Goal: Transaction & Acquisition: Subscribe to service/newsletter

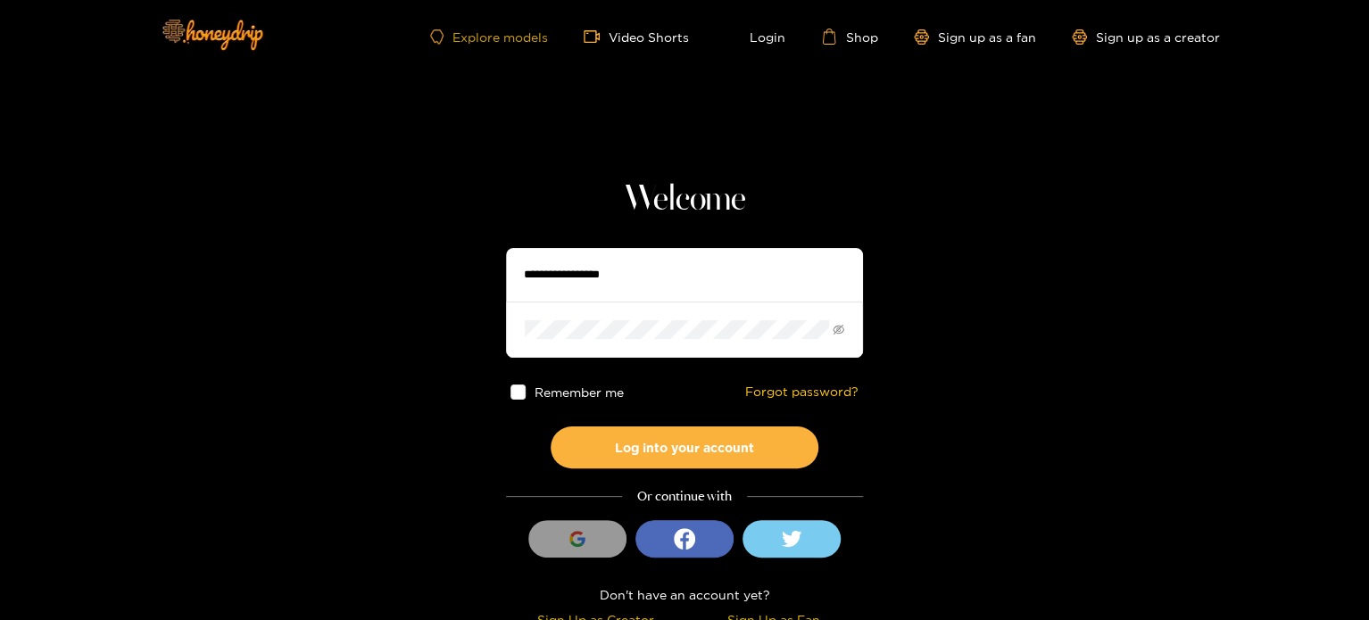
click at [482, 30] on link "Explore models" at bounding box center [489, 36] width 118 height 15
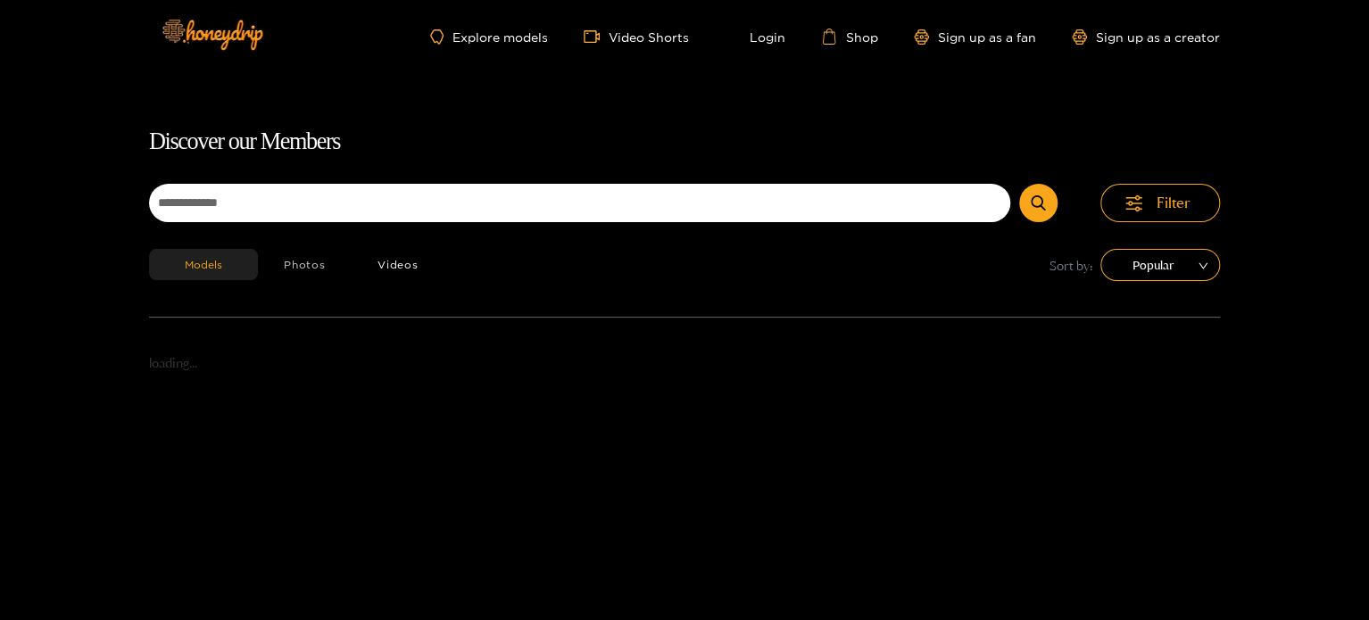
click at [296, 268] on button "Photos" at bounding box center [305, 264] width 94 height 31
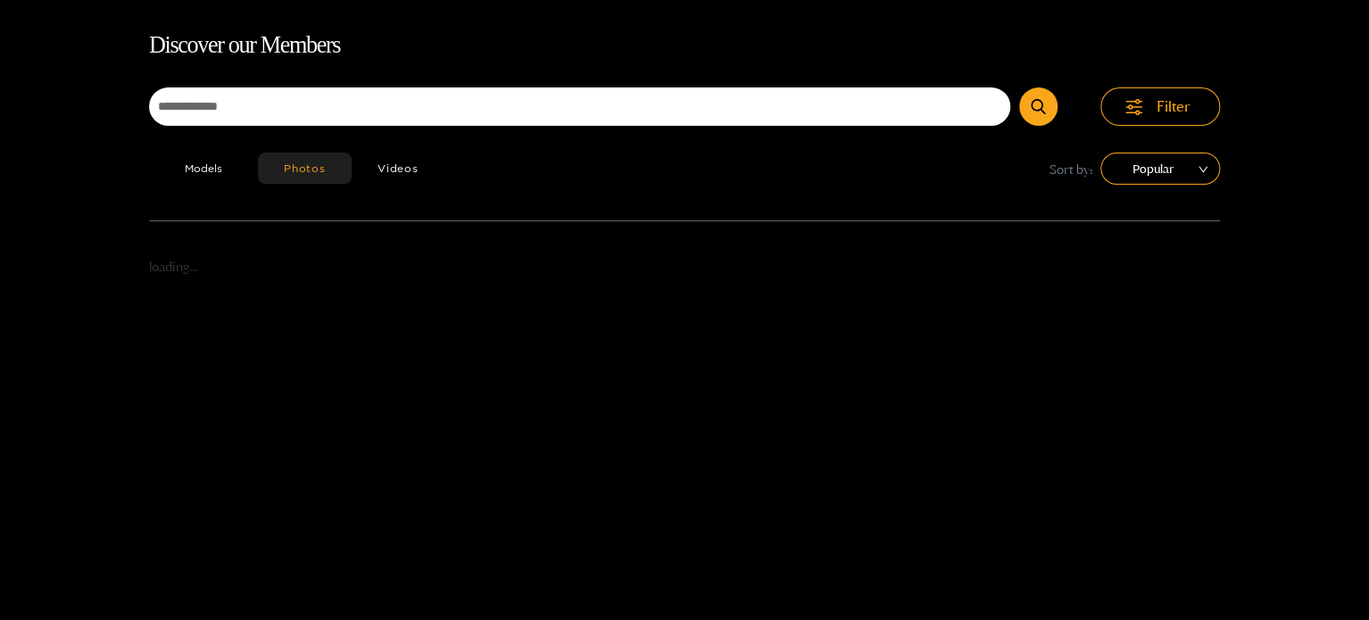
scroll to position [114, 0]
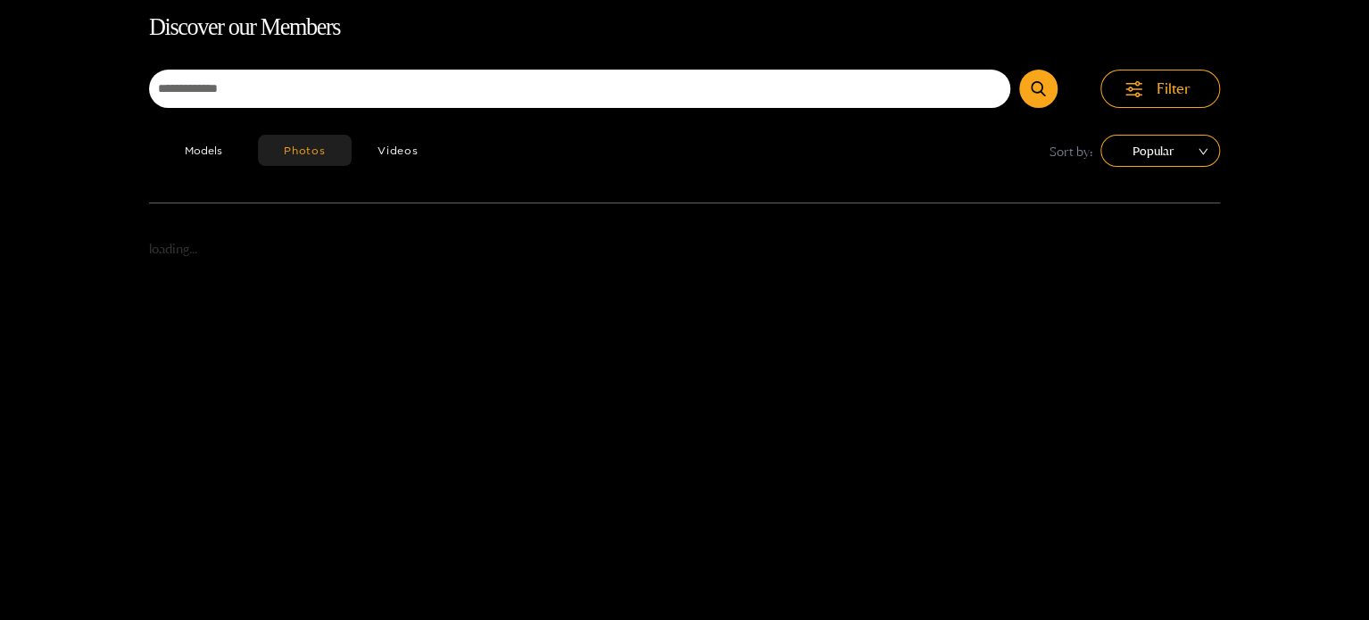
click at [200, 171] on div "Models Photos Videos Sort by: Popular" at bounding box center [684, 169] width 1071 height 68
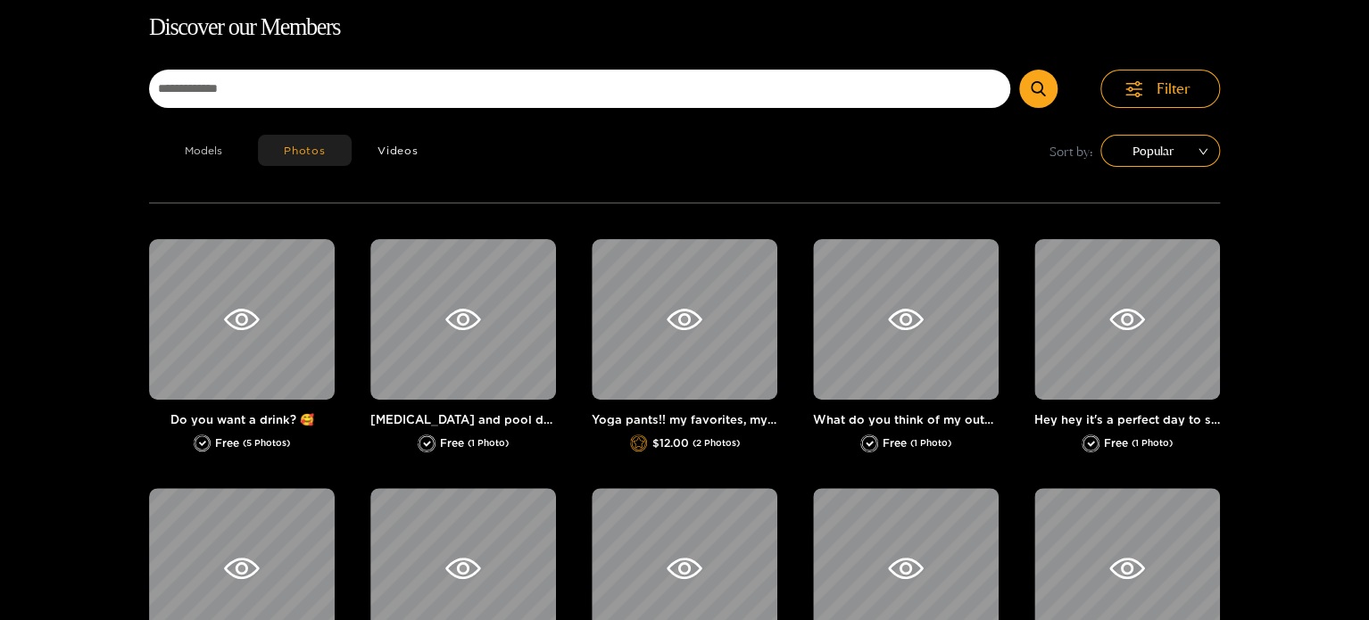
click at [203, 150] on button "Models" at bounding box center [203, 150] width 109 height 31
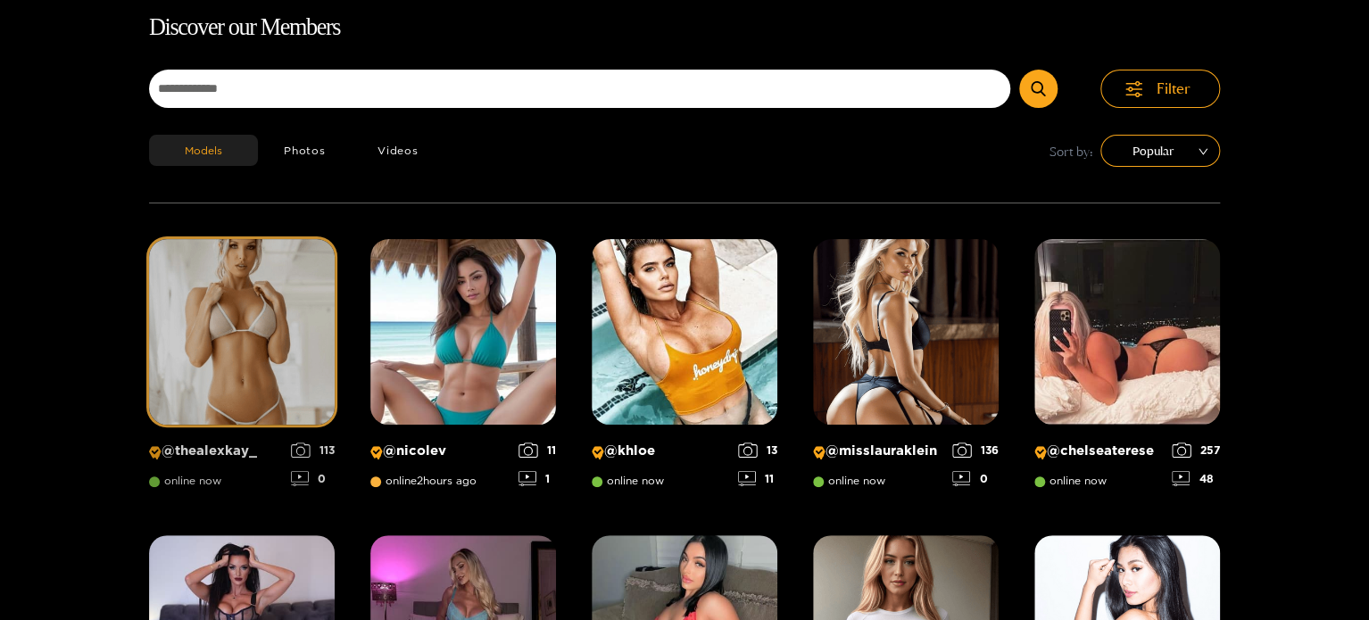
click at [200, 287] on img at bounding box center [242, 332] width 186 height 186
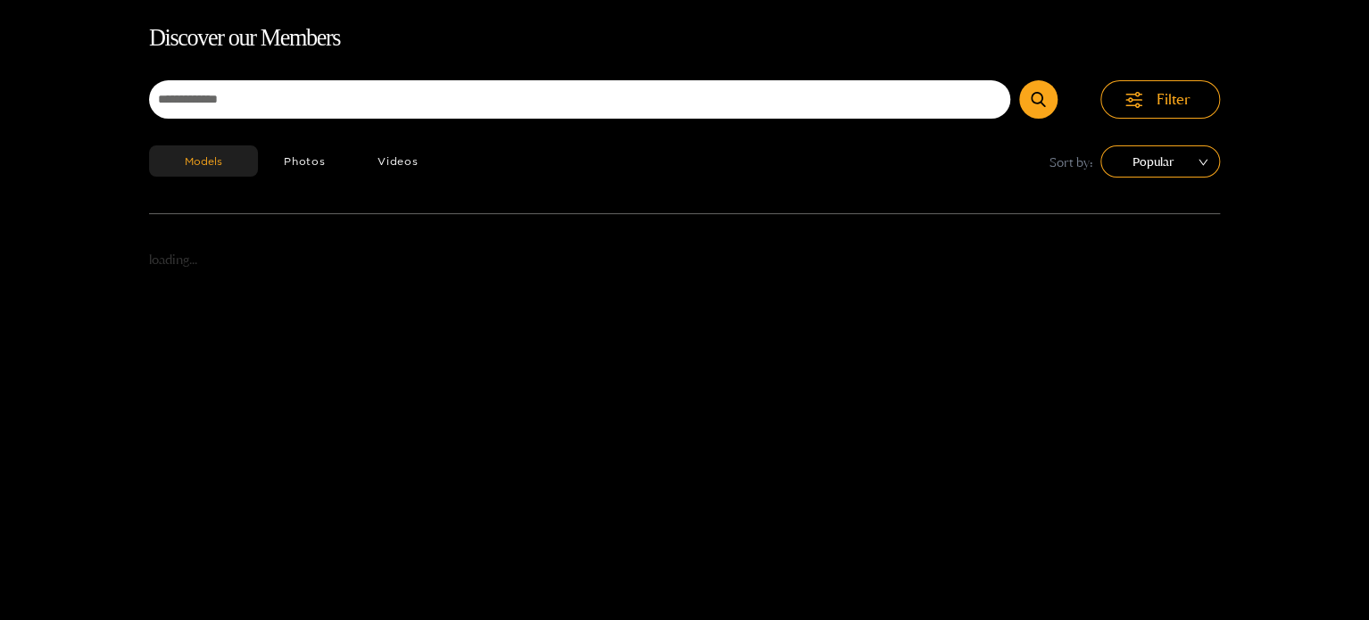
scroll to position [114, 0]
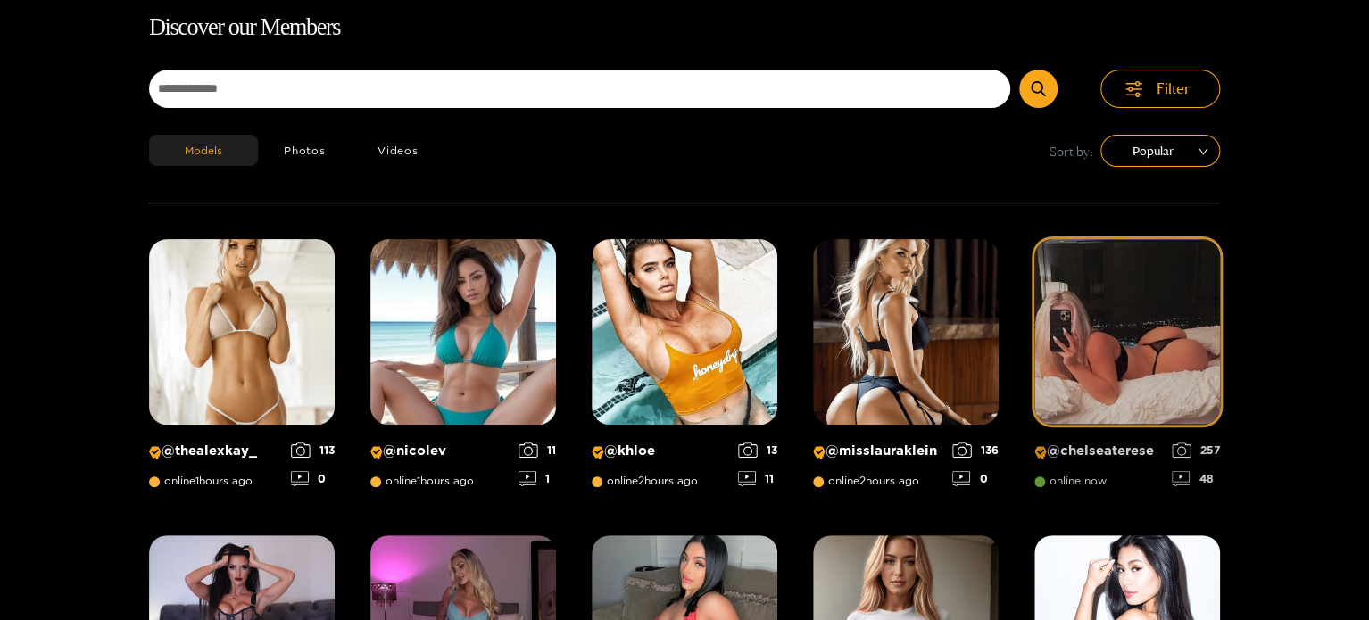
click at [1102, 350] on img at bounding box center [1128, 332] width 186 height 186
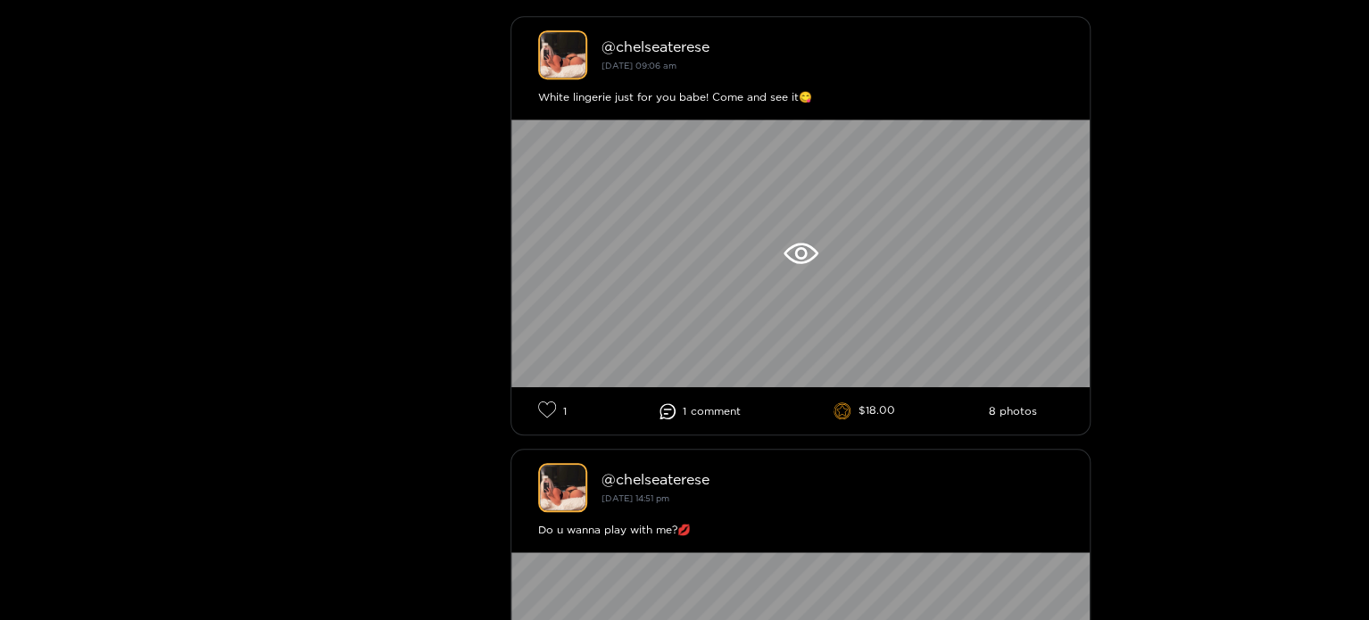
scroll to position [625, 0]
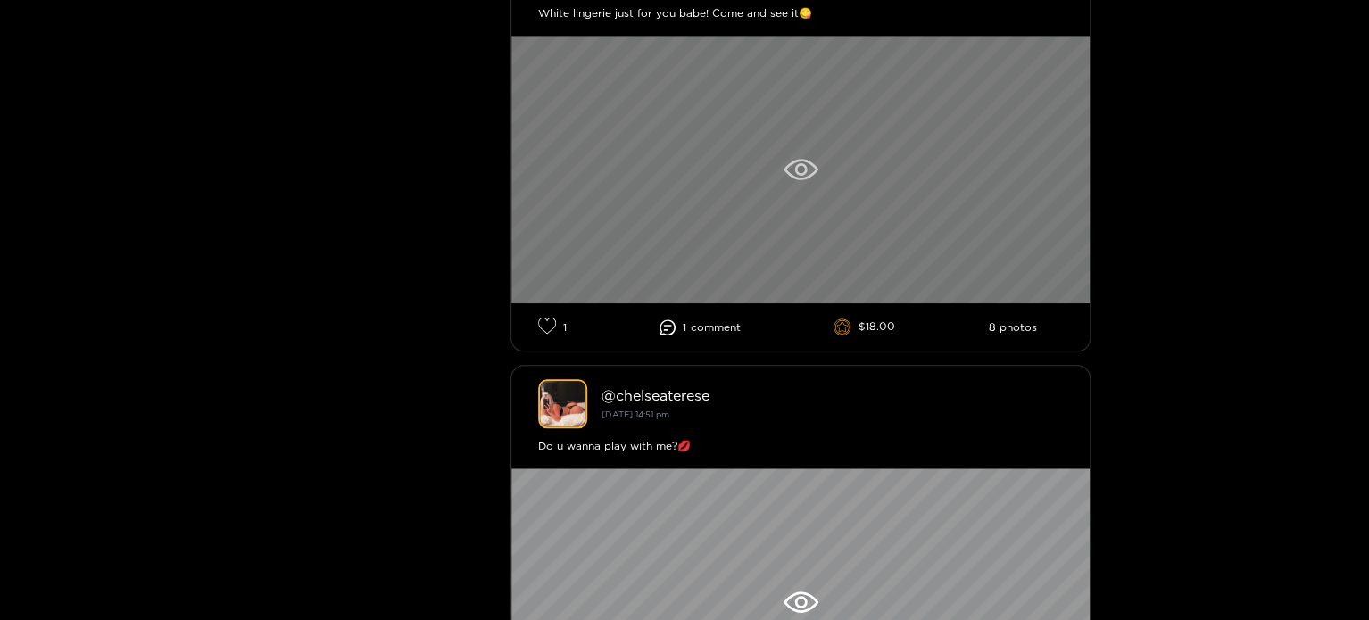
click at [797, 211] on div at bounding box center [801, 170] width 578 height 268
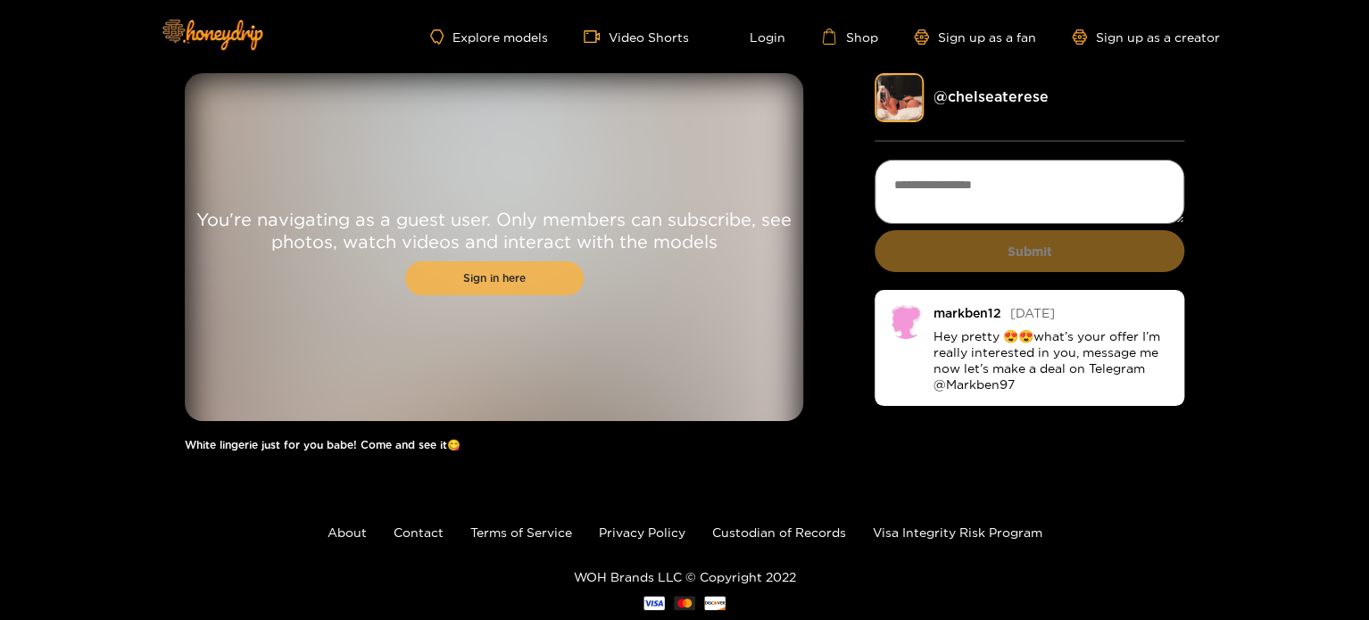
click at [448, 283] on link "Sign in here" at bounding box center [494, 279] width 179 height 34
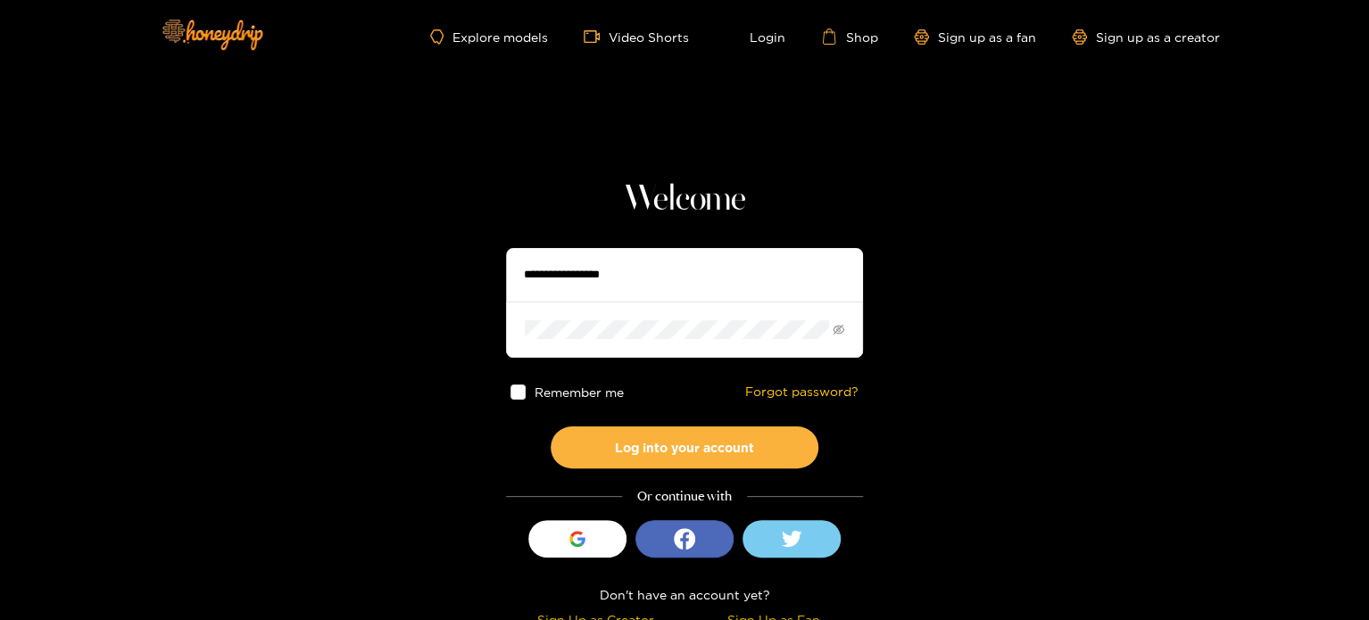
click at [598, 270] on input "text" at bounding box center [684, 275] width 357 height 54
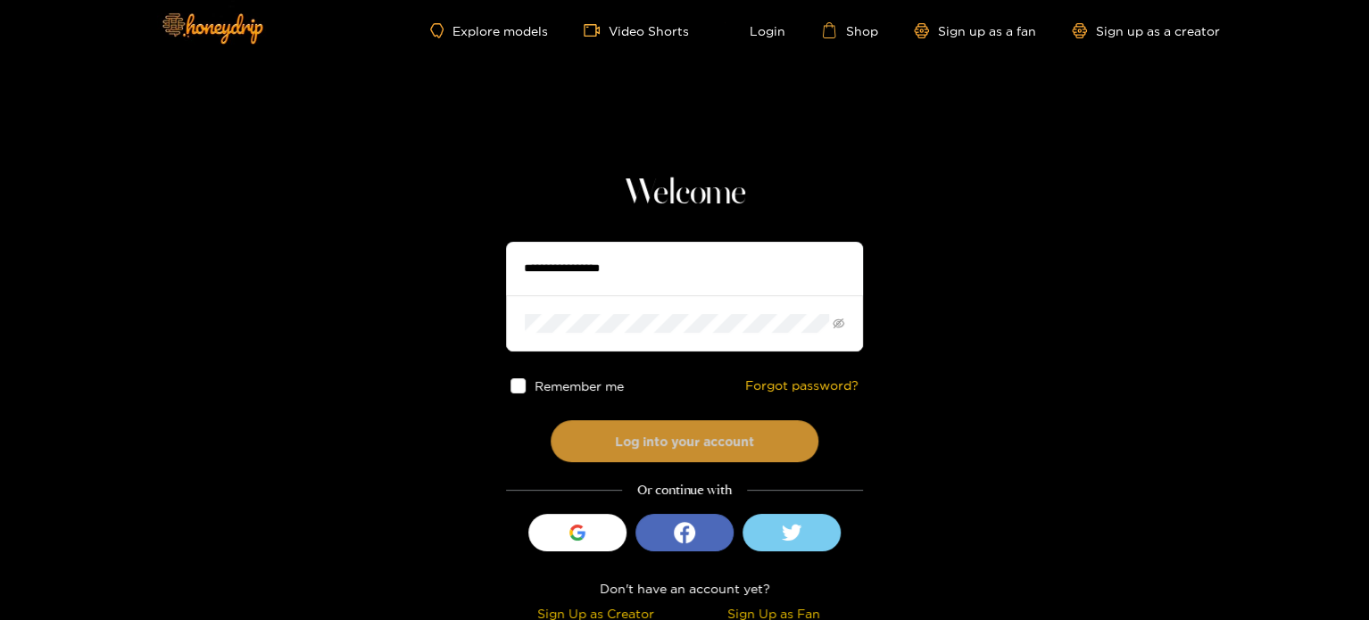
scroll to position [13, 0]
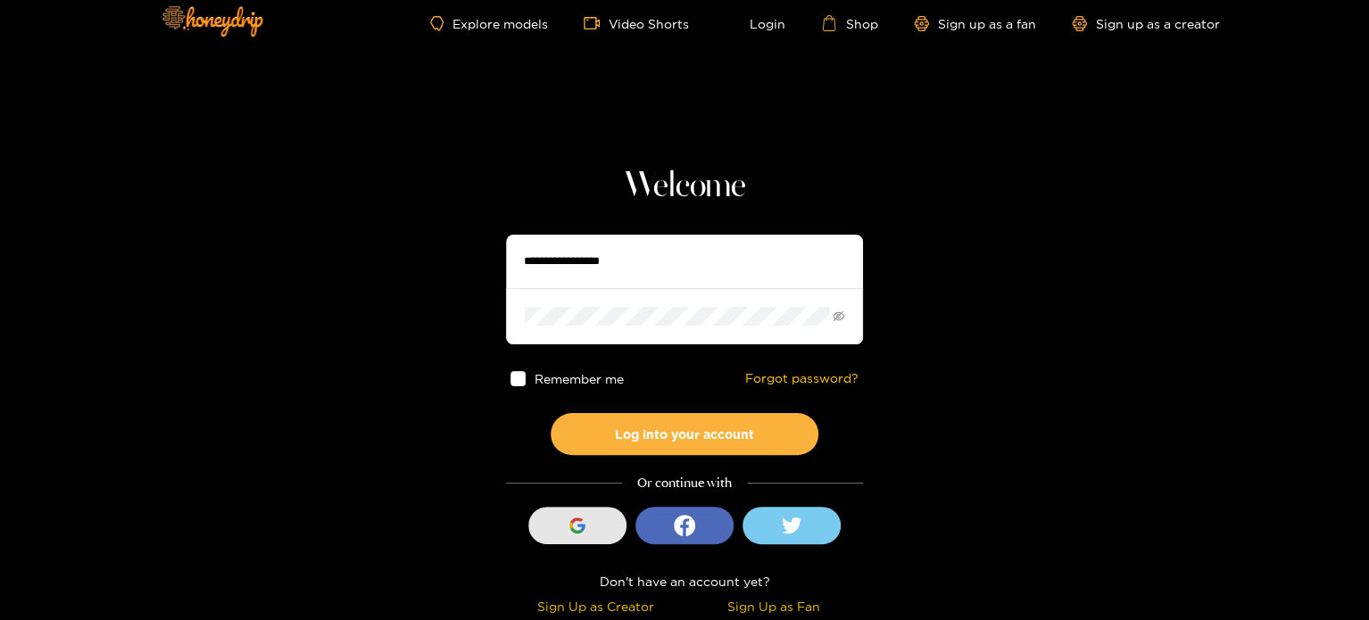
click at [586, 521] on div "button" at bounding box center [578, 526] width 34 height 34
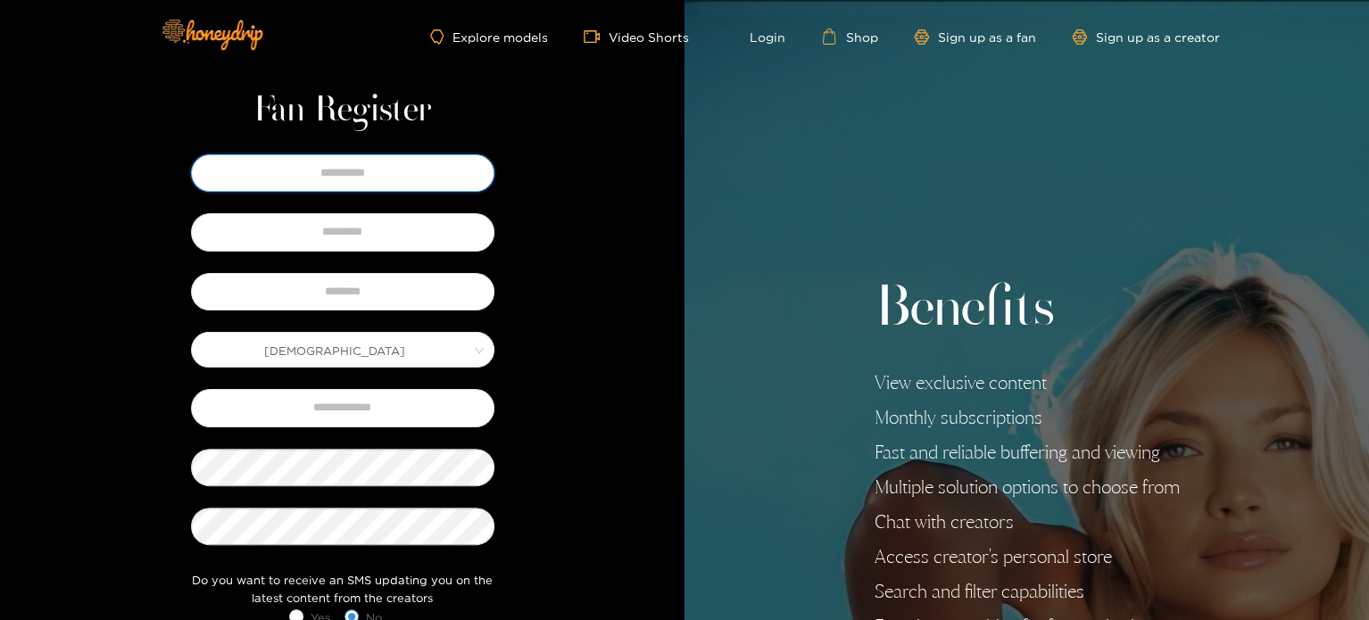
click at [362, 171] on input "text" at bounding box center [343, 172] width 304 height 37
type input "****"
click at [407, 229] on input "text" at bounding box center [343, 231] width 304 height 37
type input "****"
click at [314, 286] on input "text" at bounding box center [343, 291] width 304 height 37
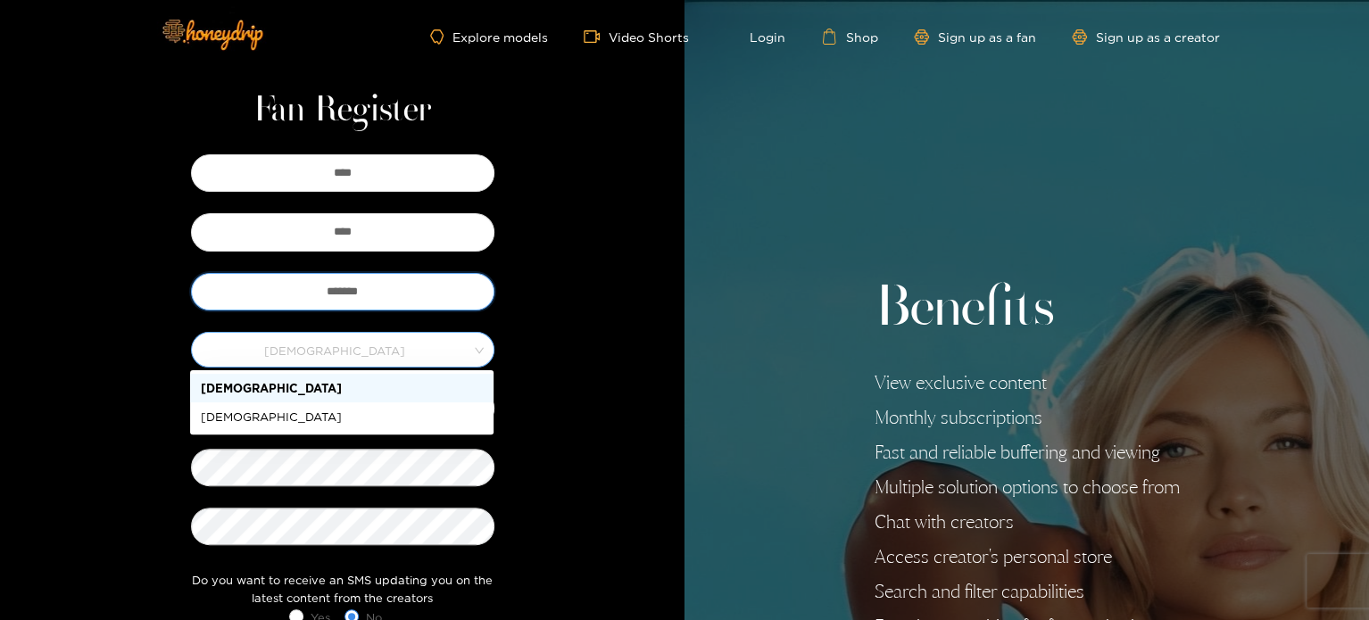
click at [343, 344] on span "Male" at bounding box center [343, 349] width 302 height 25
type input "*******"
click at [323, 395] on div "Male" at bounding box center [342, 389] width 282 height 20
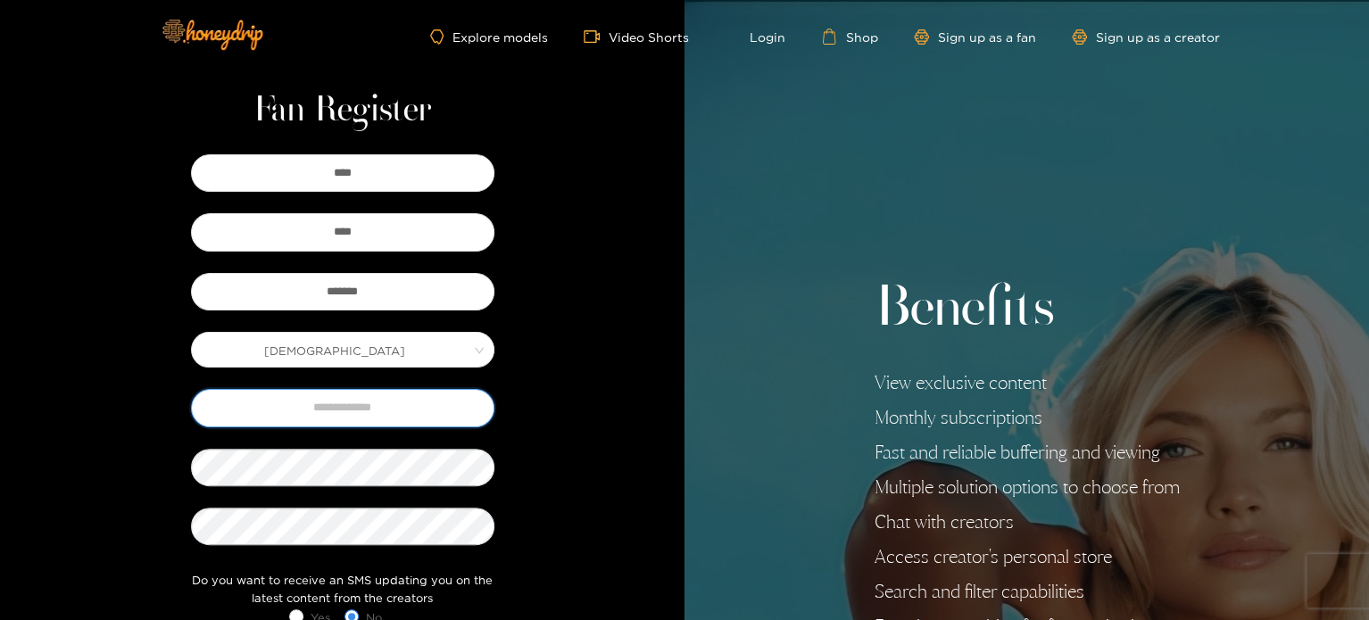
click at [403, 420] on input "text" at bounding box center [343, 407] width 304 height 37
type input "**********"
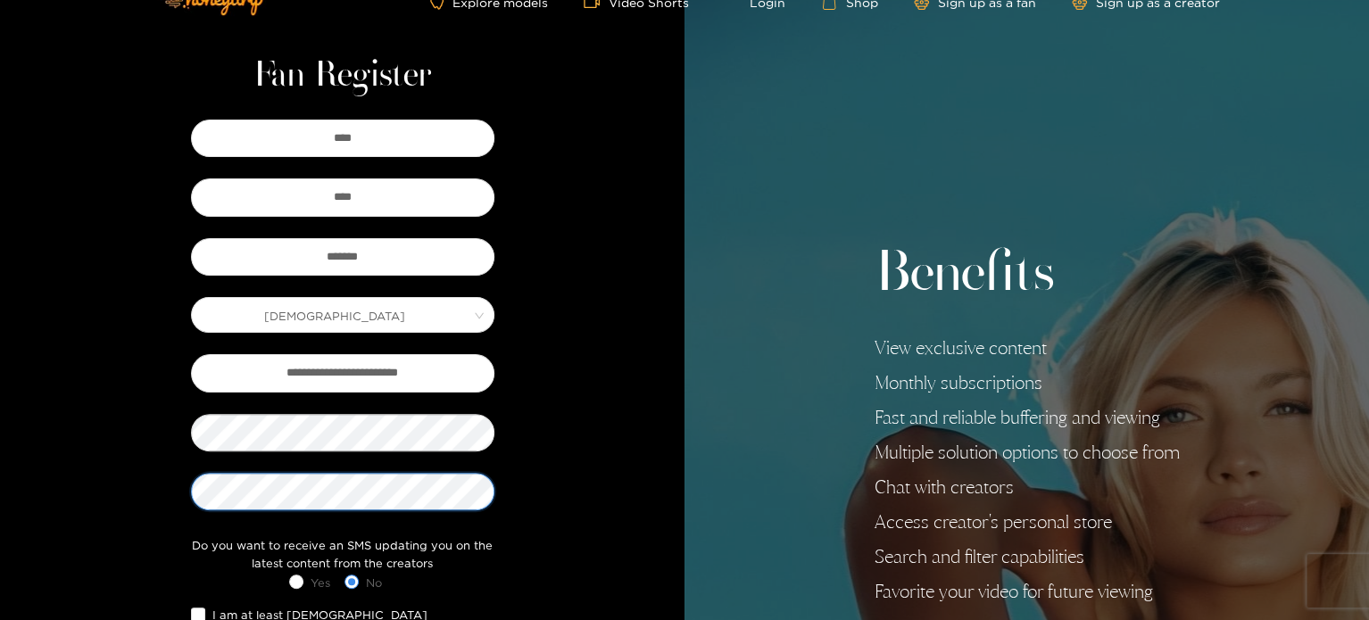
scroll to position [179, 0]
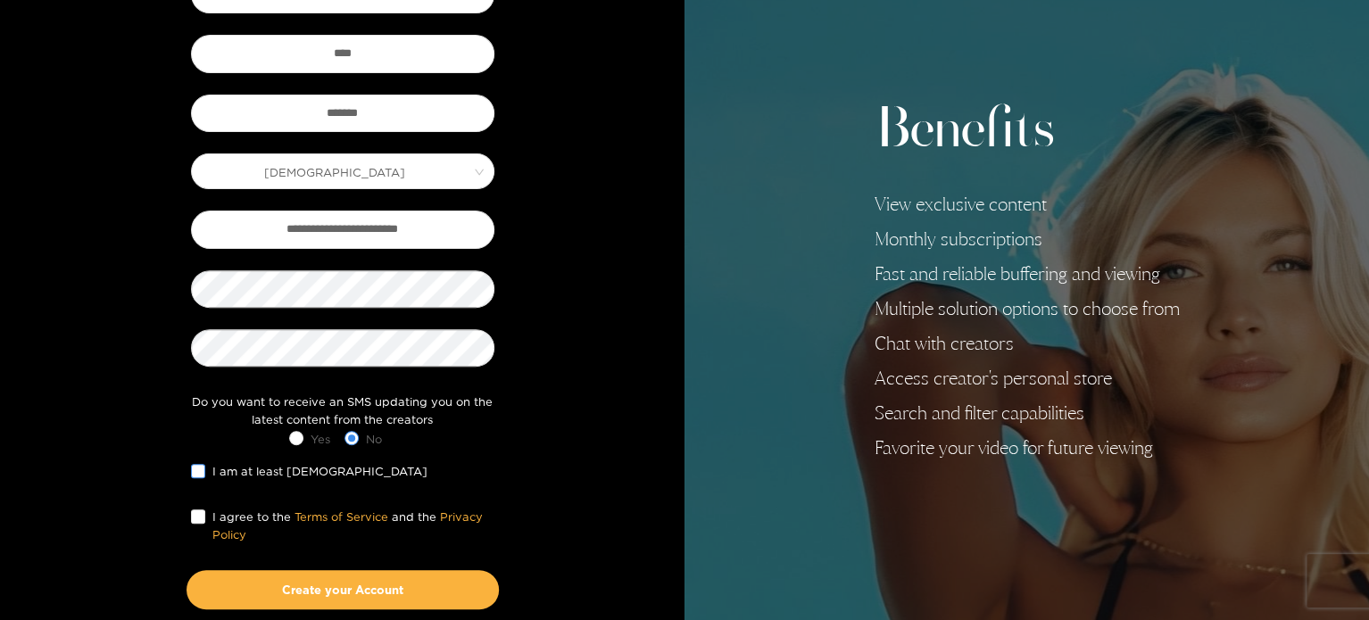
click at [224, 478] on span "I am at least 18 years old" at bounding box center [319, 471] width 229 height 18
drag, startPoint x: 213, startPoint y: 503, endPoint x: 241, endPoint y: 522, distance: 33.9
click at [213, 504] on div "I agree to the Terms of Service and the Privacy Policy" at bounding box center [343, 526] width 312 height 46
click at [187, 512] on div "I agree to the Terms of Service and the Privacy Policy" at bounding box center [343, 526] width 312 height 46
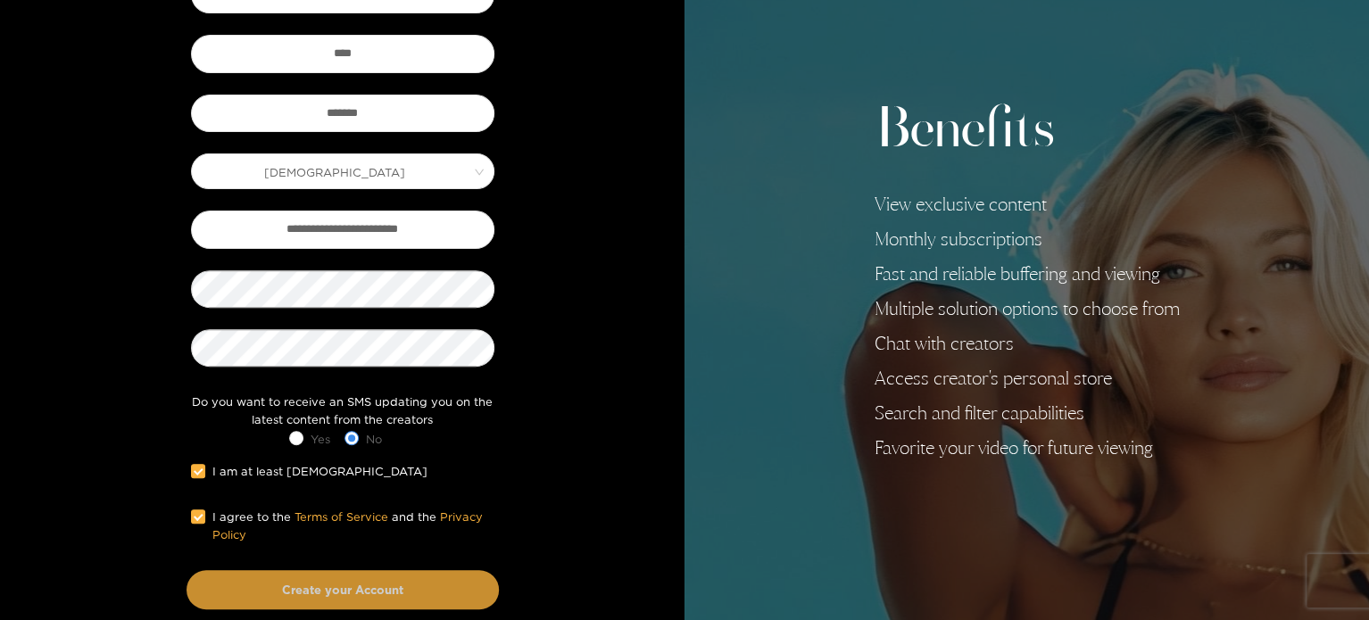
click at [384, 583] on button "Create your Account" at bounding box center [343, 589] width 312 height 39
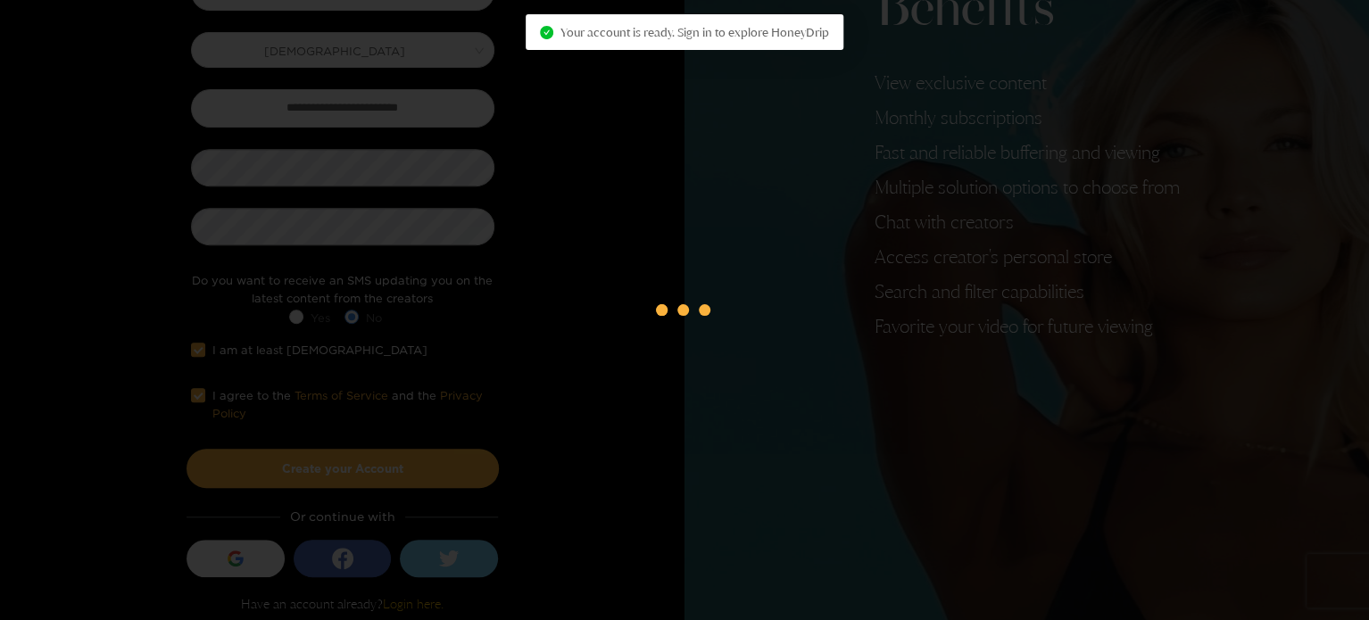
scroll to position [304, 0]
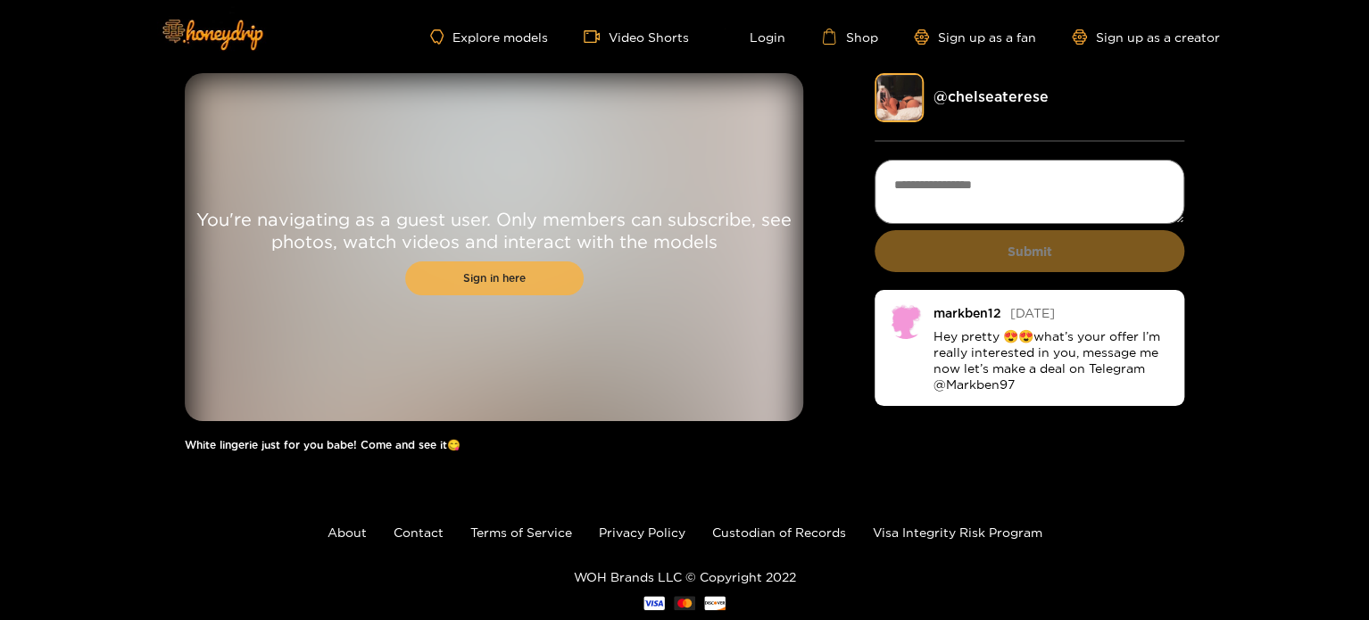
click at [516, 283] on link "Sign in here" at bounding box center [494, 279] width 179 height 34
click at [565, 287] on link "Sign in here" at bounding box center [494, 279] width 179 height 34
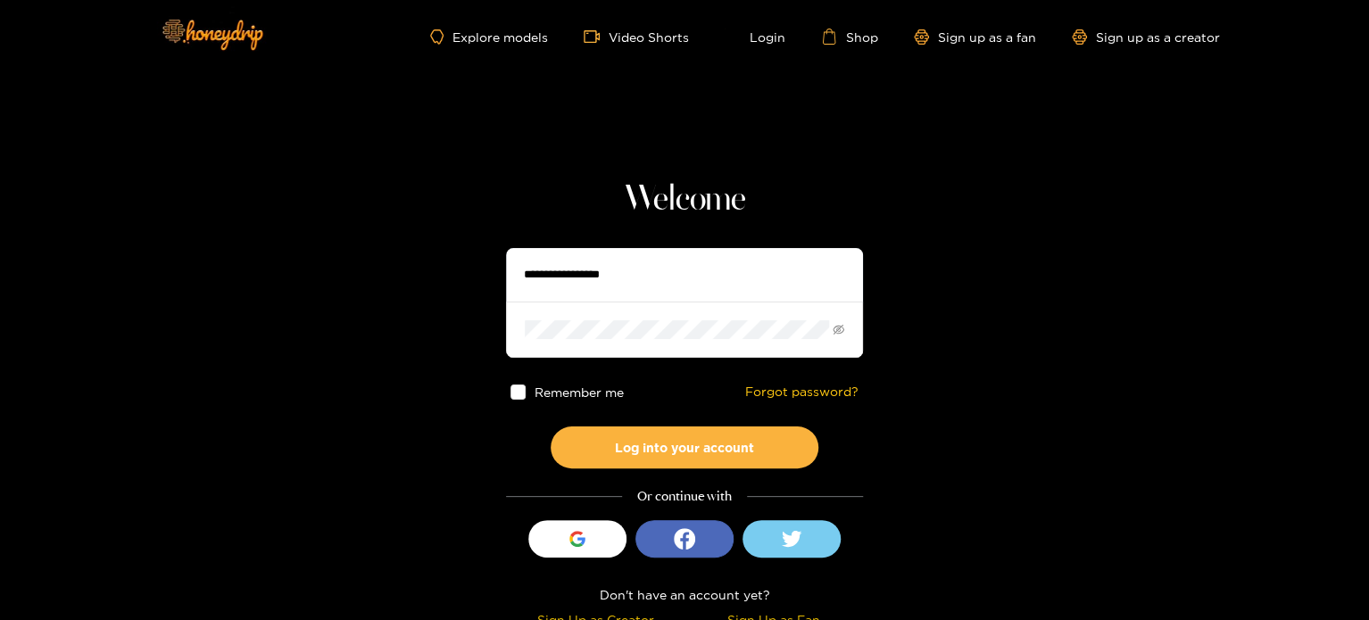
click at [661, 271] on input "text" at bounding box center [684, 275] width 357 height 54
click at [849, 325] on span at bounding box center [684, 329] width 357 height 55
click at [840, 331] on icon "eye-invisible" at bounding box center [839, 330] width 12 height 12
click at [698, 281] on input "text" at bounding box center [684, 275] width 357 height 54
paste input "**********"
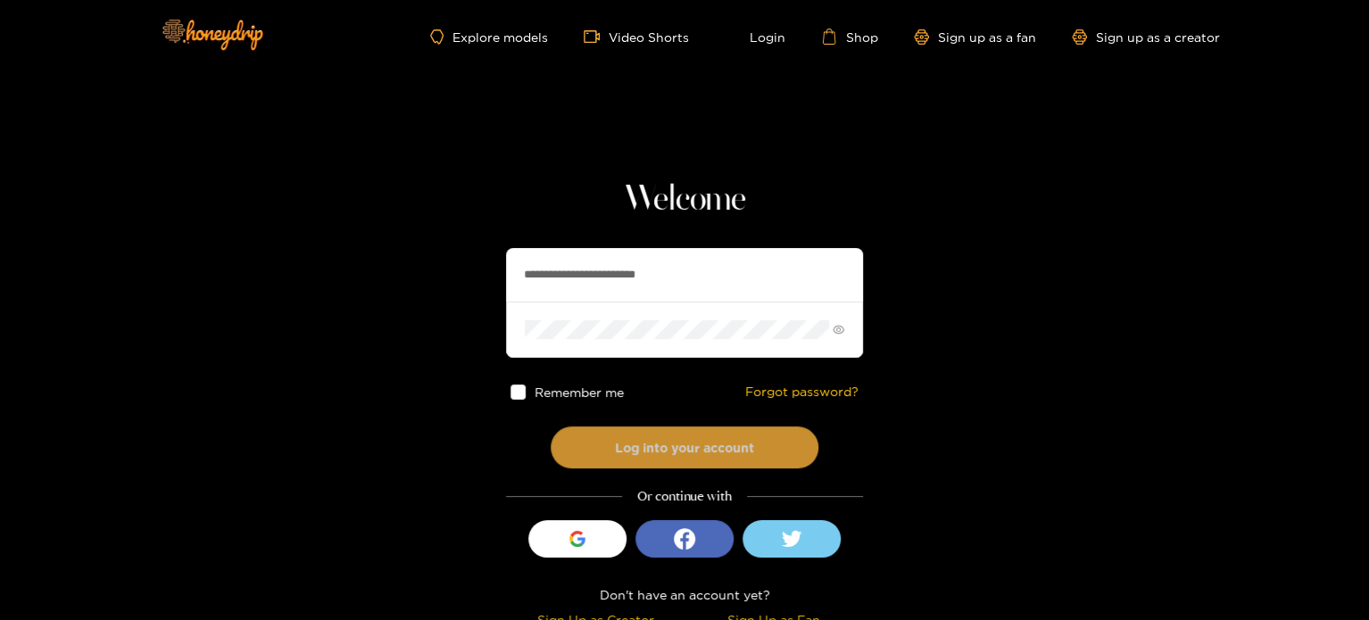
type input "**********"
click at [696, 442] on button "Log into your account" at bounding box center [685, 448] width 268 height 42
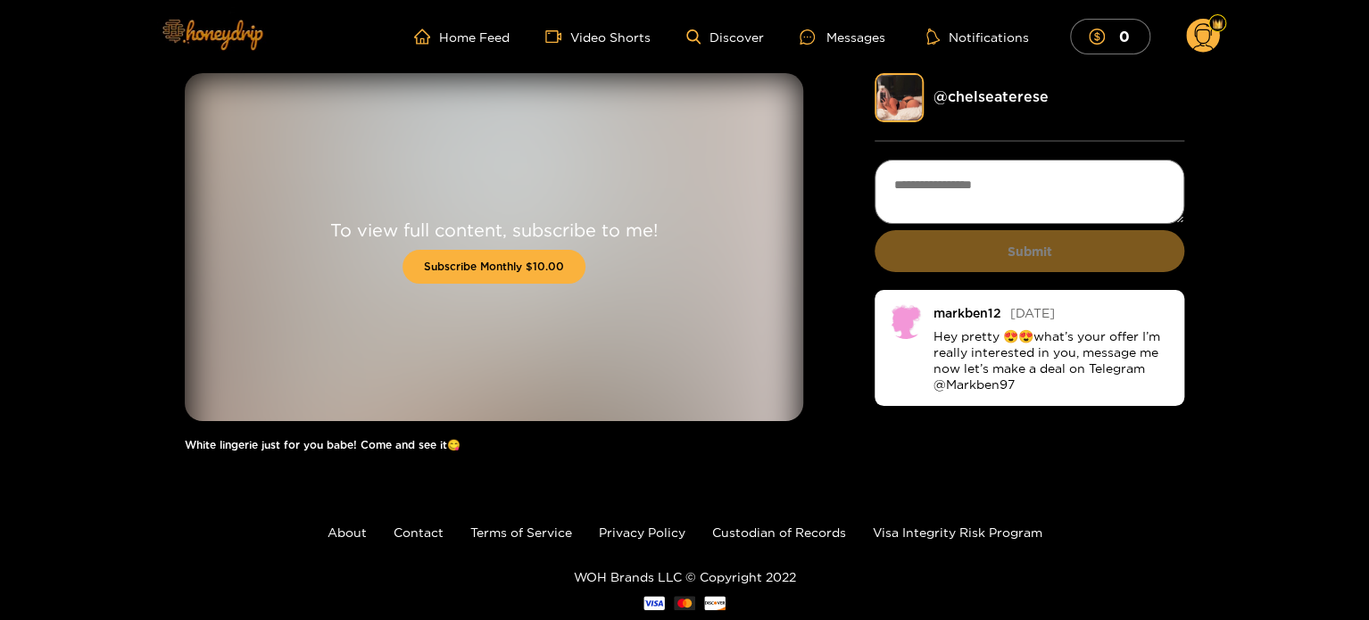
click at [181, 32] on img at bounding box center [211, 33] width 125 height 75
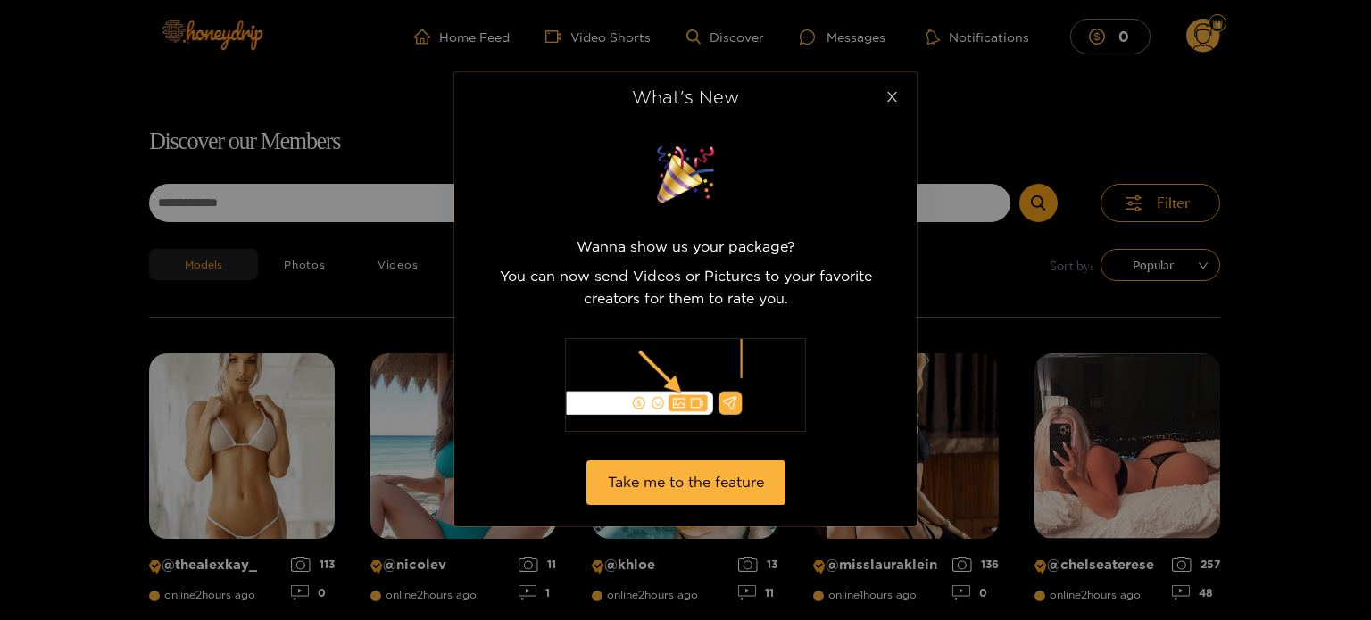
click at [893, 113] on span "Close" at bounding box center [892, 97] width 50 height 50
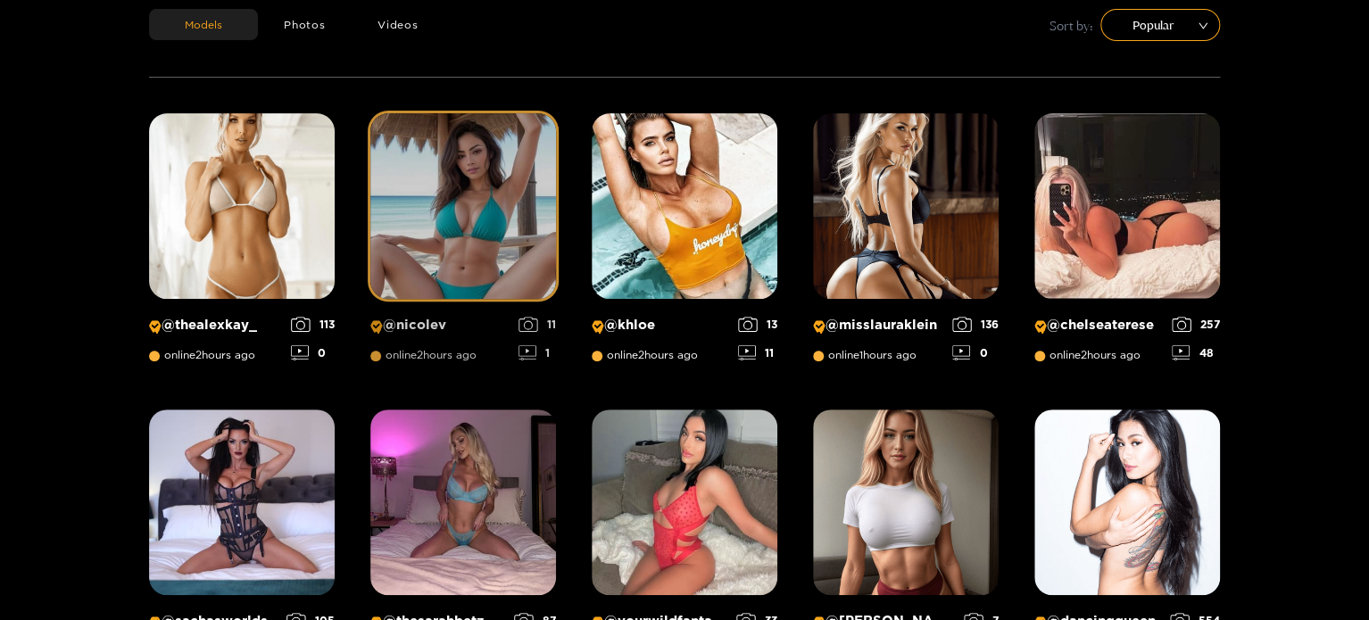
scroll to position [536, 0]
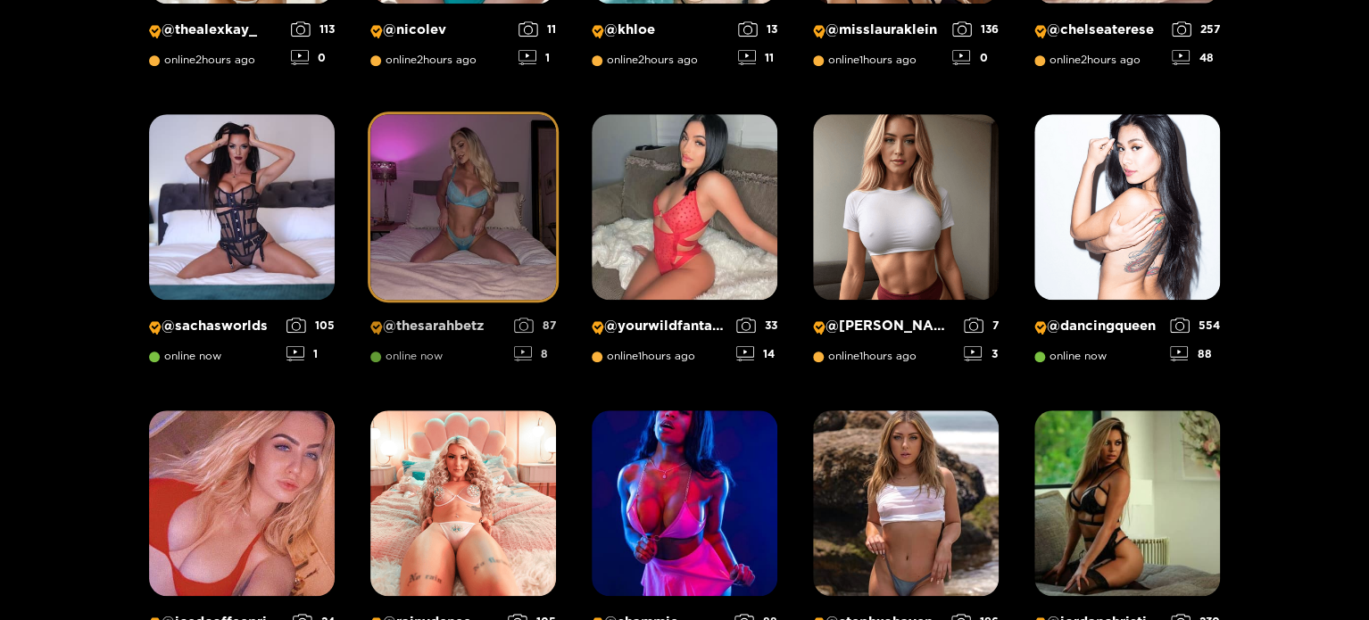
click at [507, 266] on img at bounding box center [463, 207] width 186 height 186
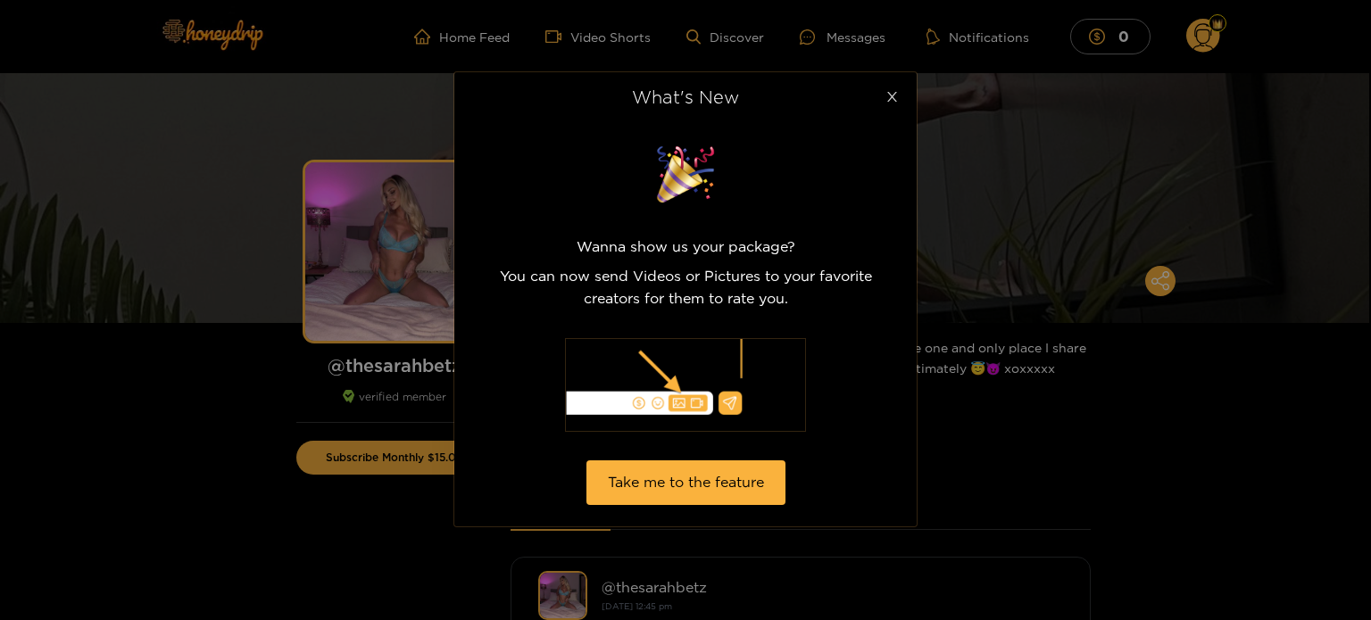
click at [903, 108] on span "Close" at bounding box center [892, 97] width 50 height 50
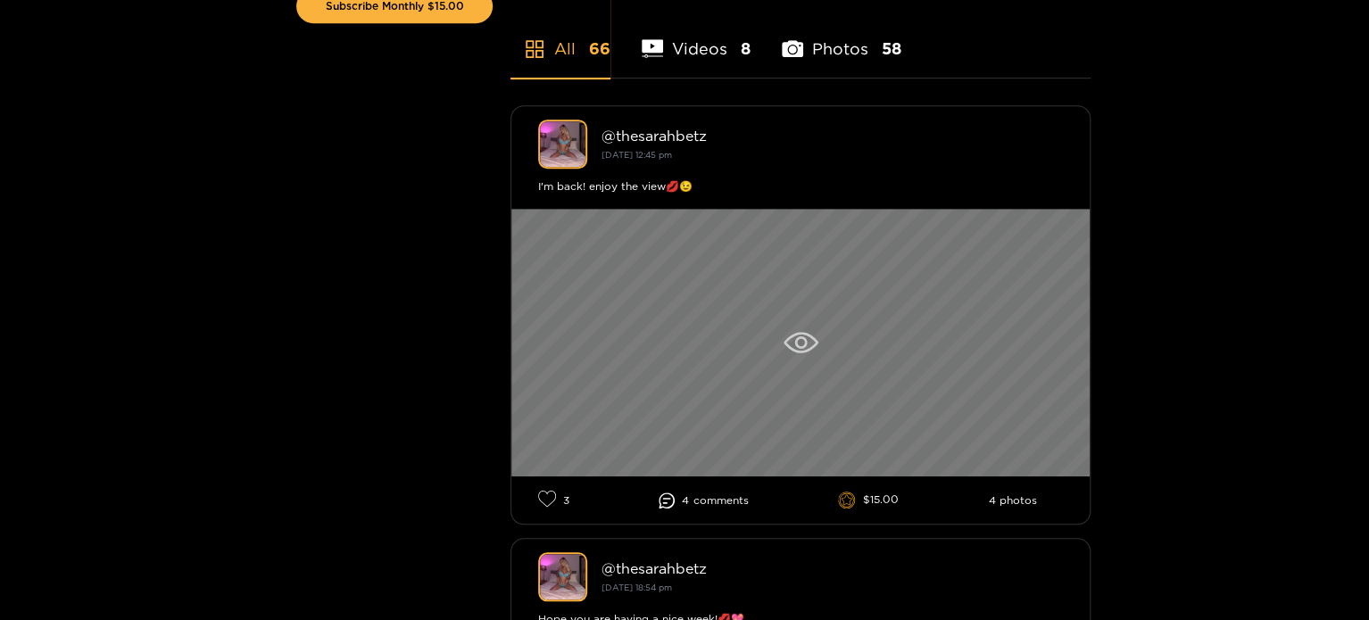
scroll to position [536, 0]
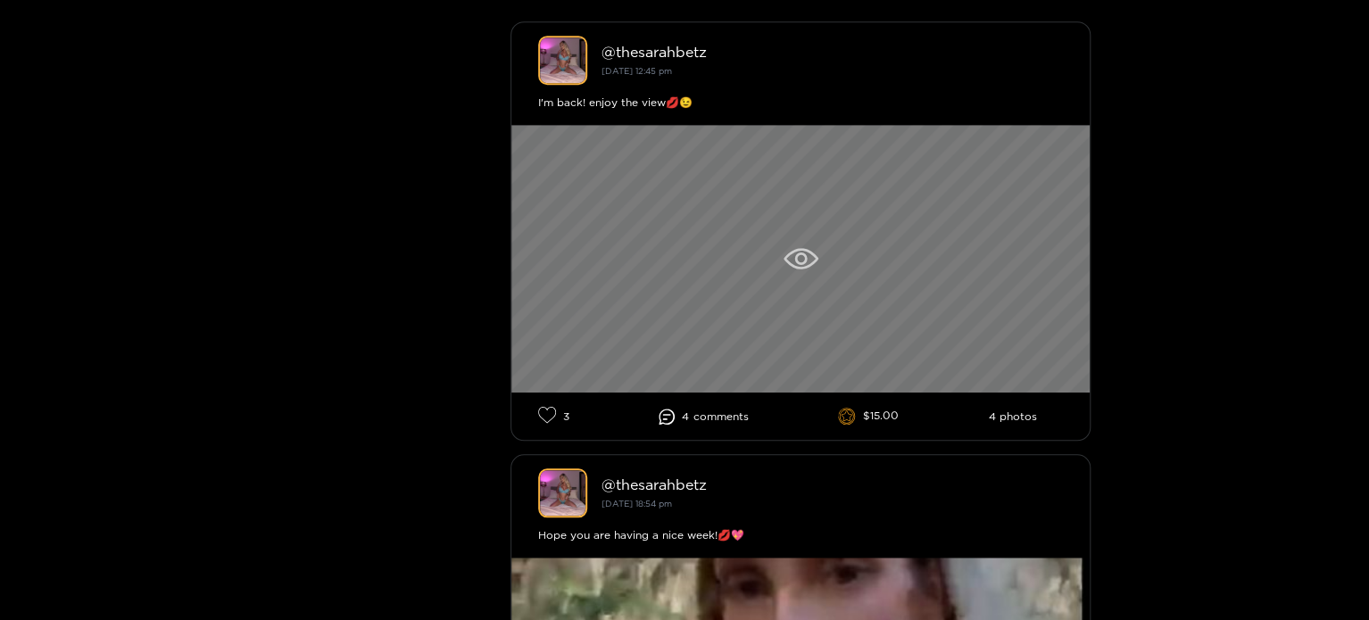
click at [785, 260] on icon at bounding box center [801, 258] width 35 height 21
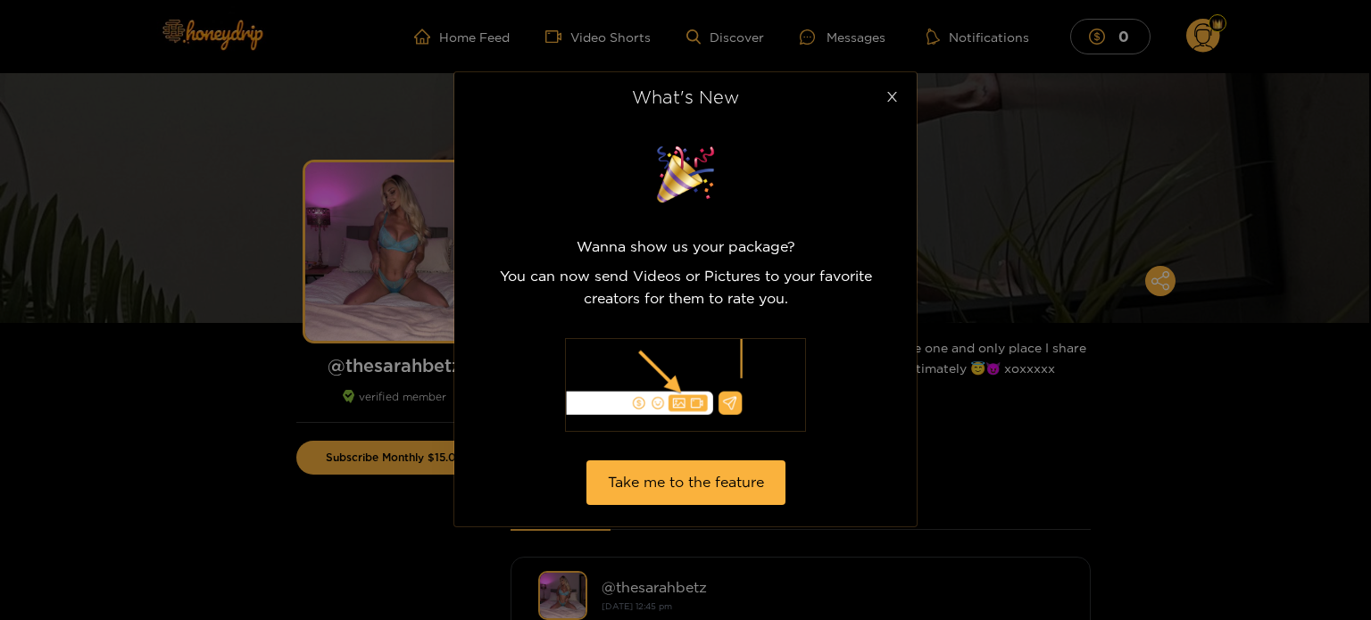
click at [894, 97] on icon "close" at bounding box center [892, 96] width 13 height 13
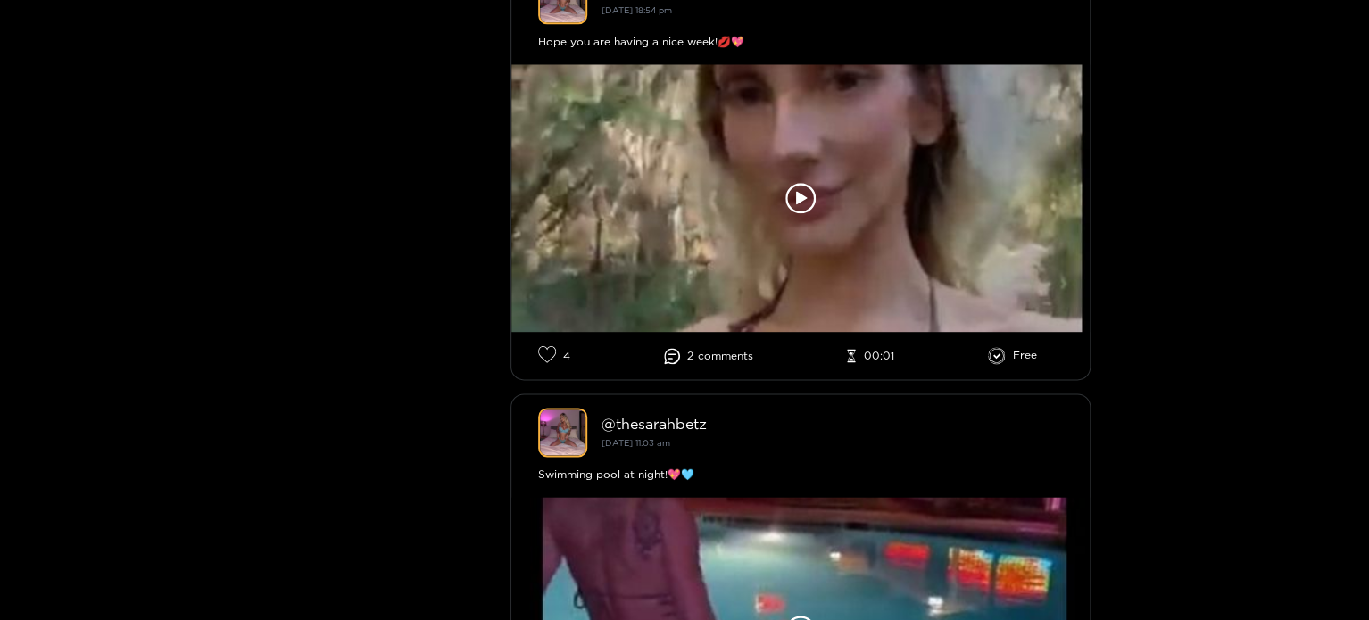
scroll to position [1071, 0]
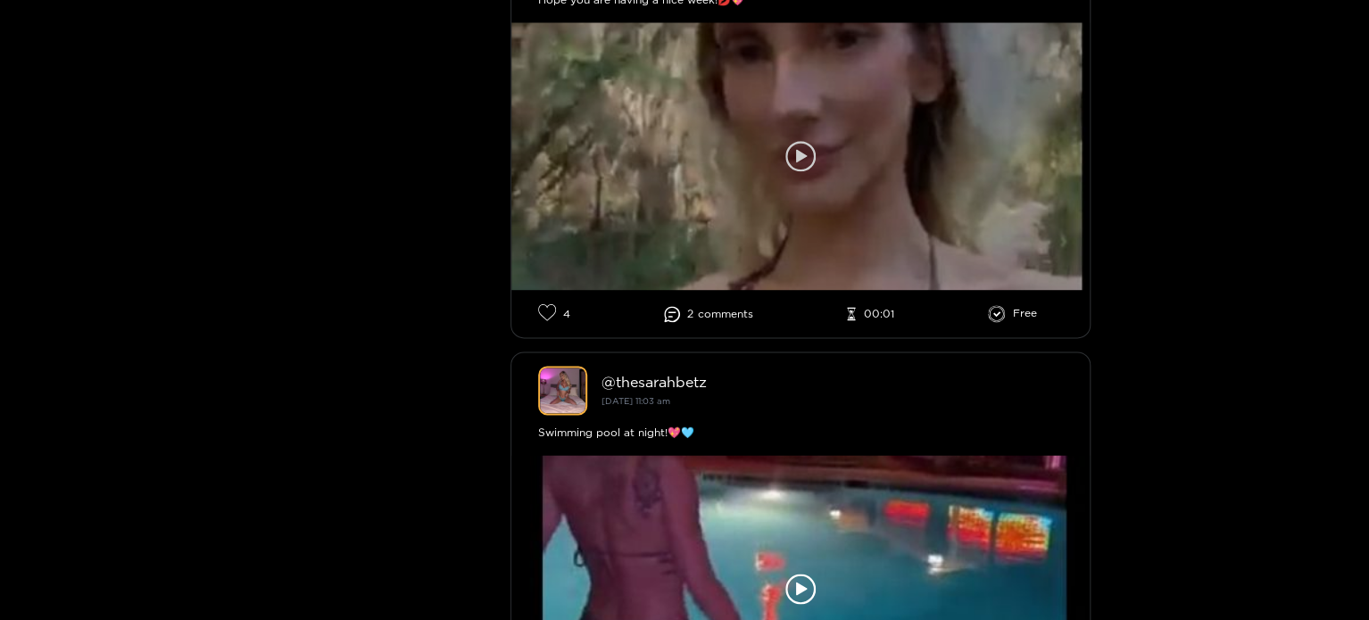
click at [782, 167] on div at bounding box center [801, 156] width 578 height 268
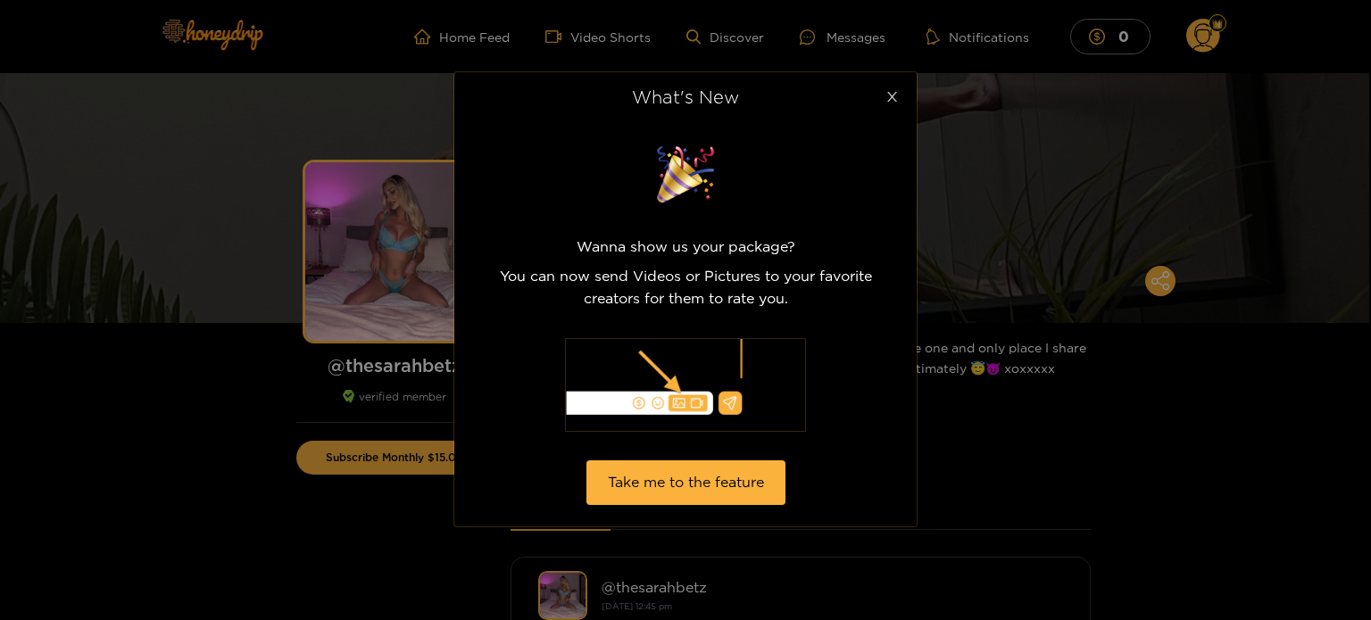
click at [884, 113] on span "Close" at bounding box center [892, 97] width 50 height 50
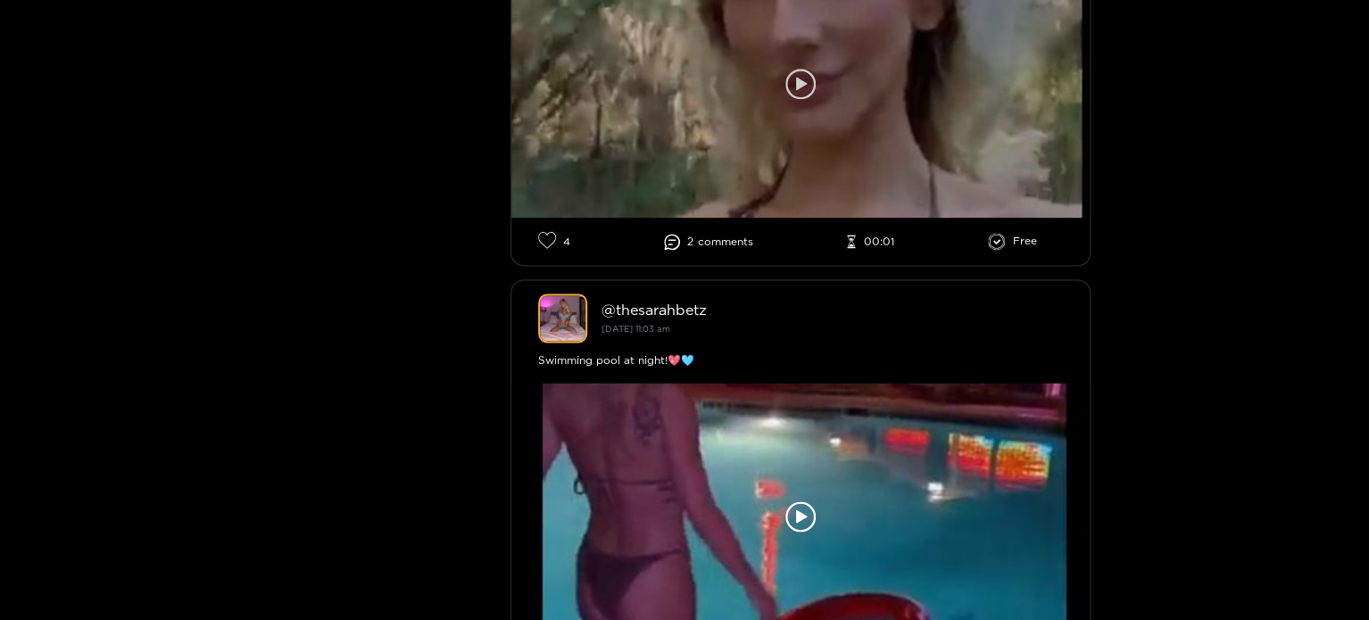
scroll to position [1339, 0]
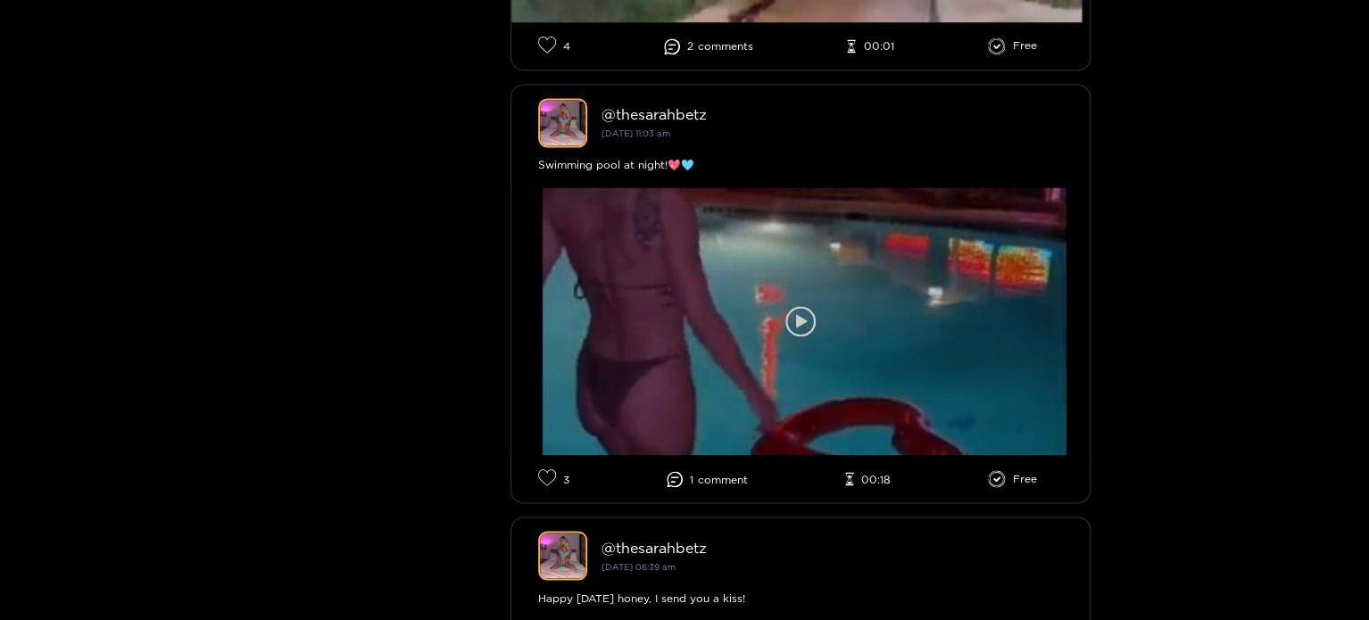
click at [814, 312] on icon at bounding box center [801, 321] width 30 height 30
